Goal: Task Accomplishment & Management: Use online tool/utility

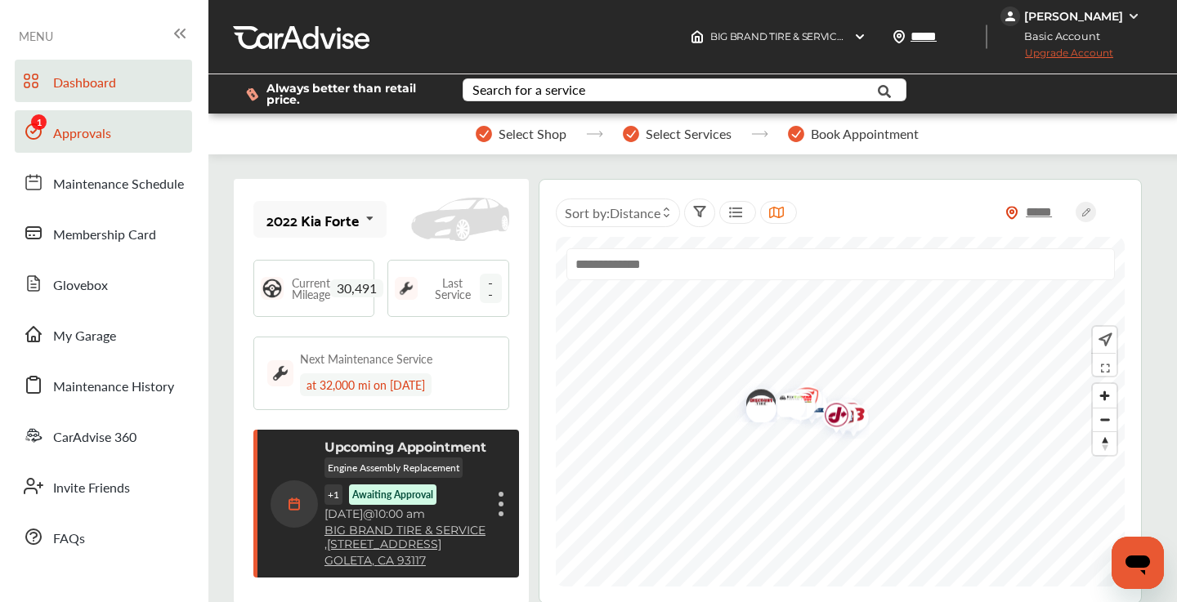
click at [78, 137] on span "Approvals" at bounding box center [82, 133] width 58 height 21
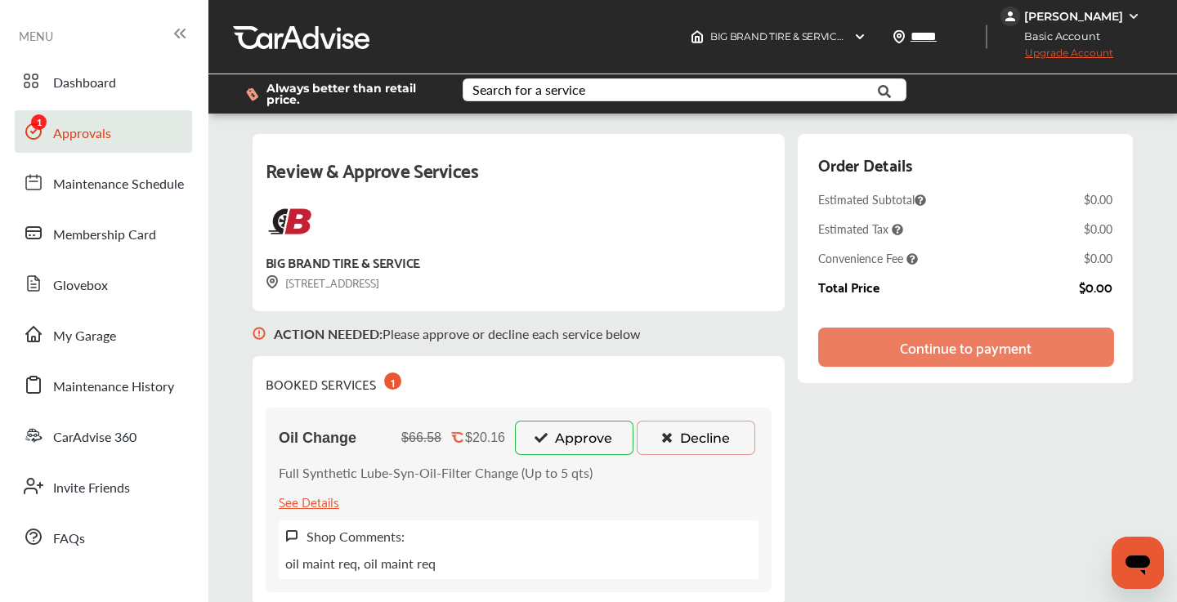
click at [569, 439] on button "Approve" at bounding box center [574, 438] width 118 height 34
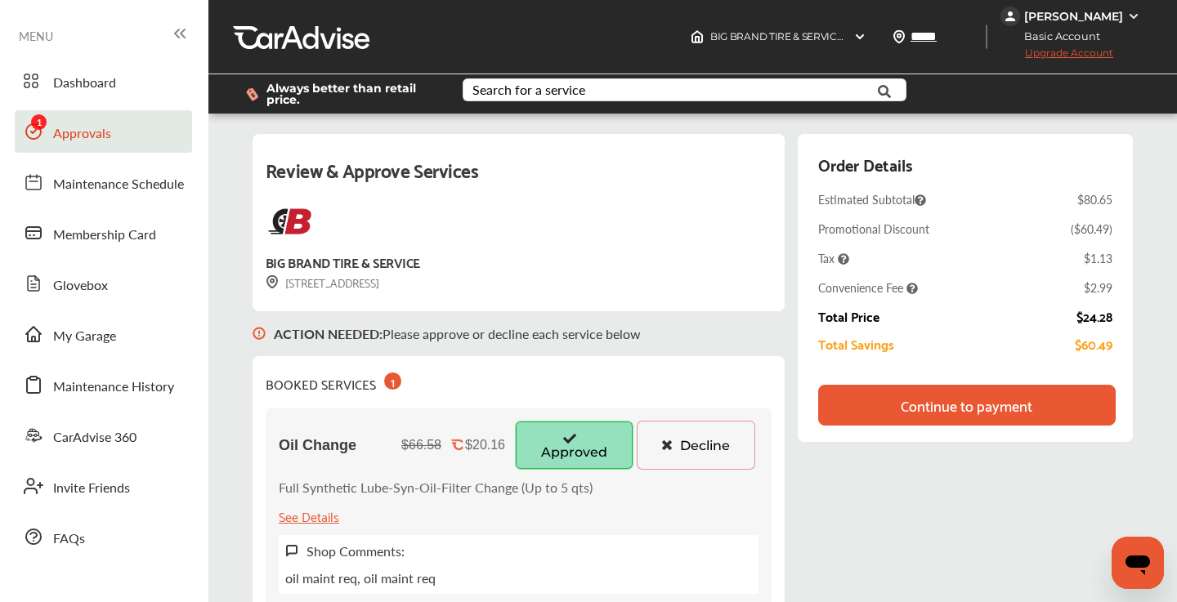
click at [964, 406] on div "Continue to payment" at bounding box center [966, 405] width 132 height 16
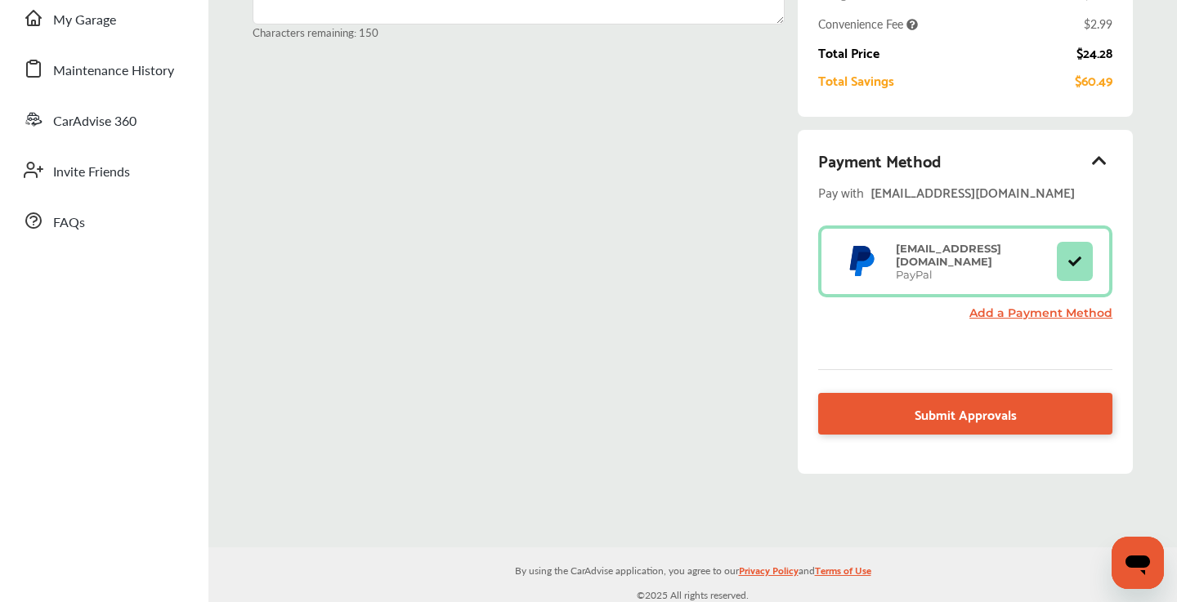
scroll to position [317, 0]
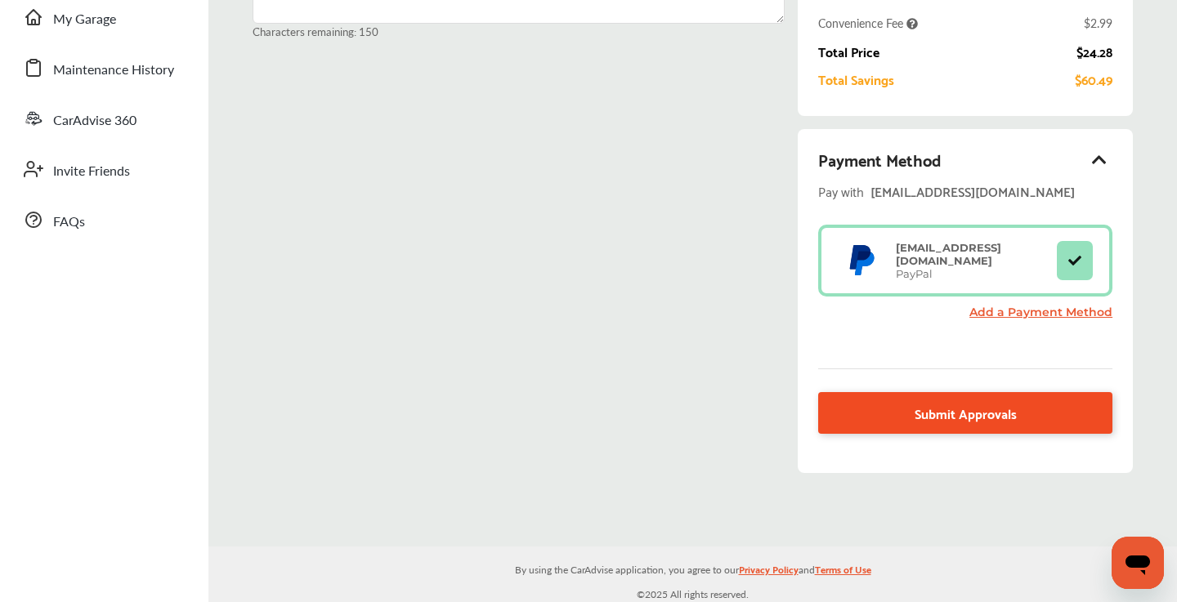
click at [923, 410] on span "Submit Approvals" at bounding box center [965, 413] width 102 height 22
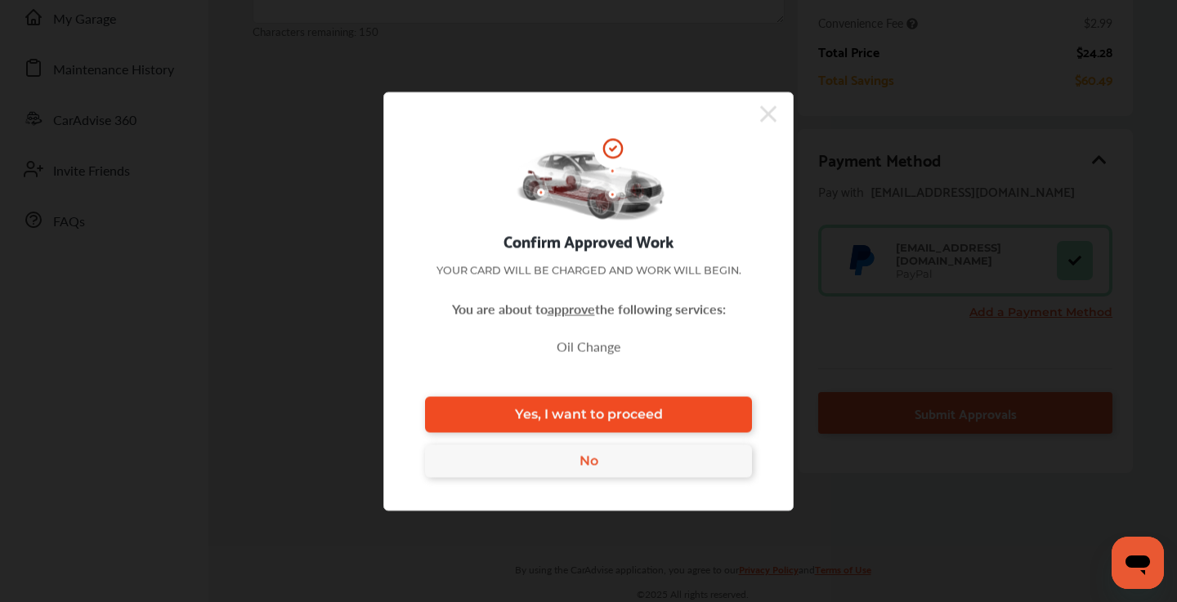
click at [580, 410] on span "Yes, I want to proceed" at bounding box center [589, 415] width 148 height 16
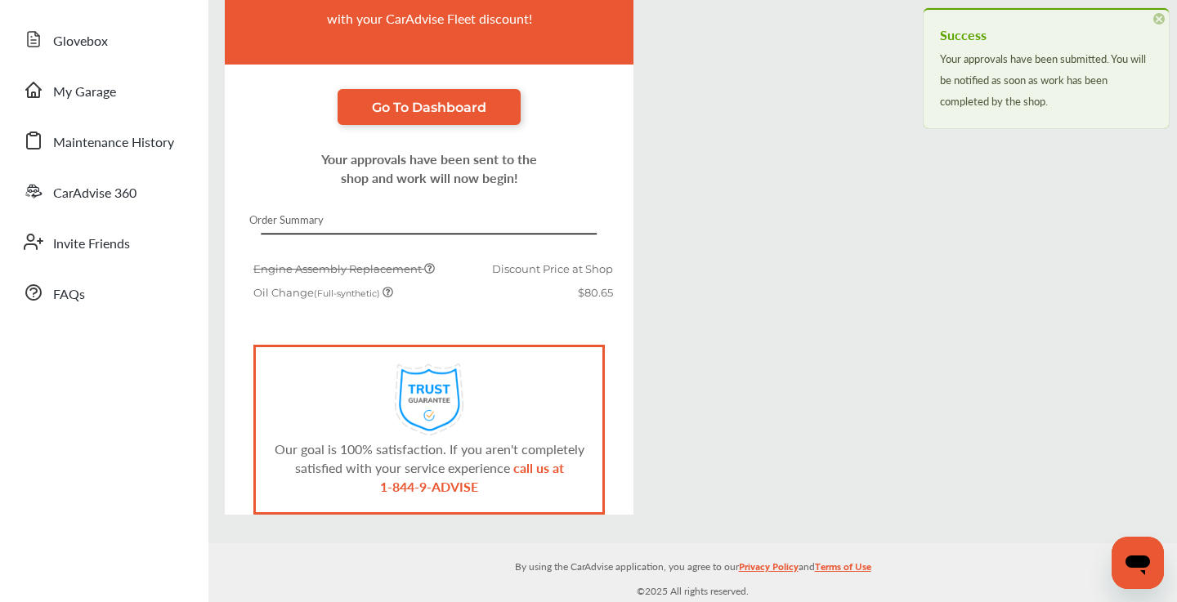
scroll to position [243, 0]
